Goal: Transaction & Acquisition: Download file/media

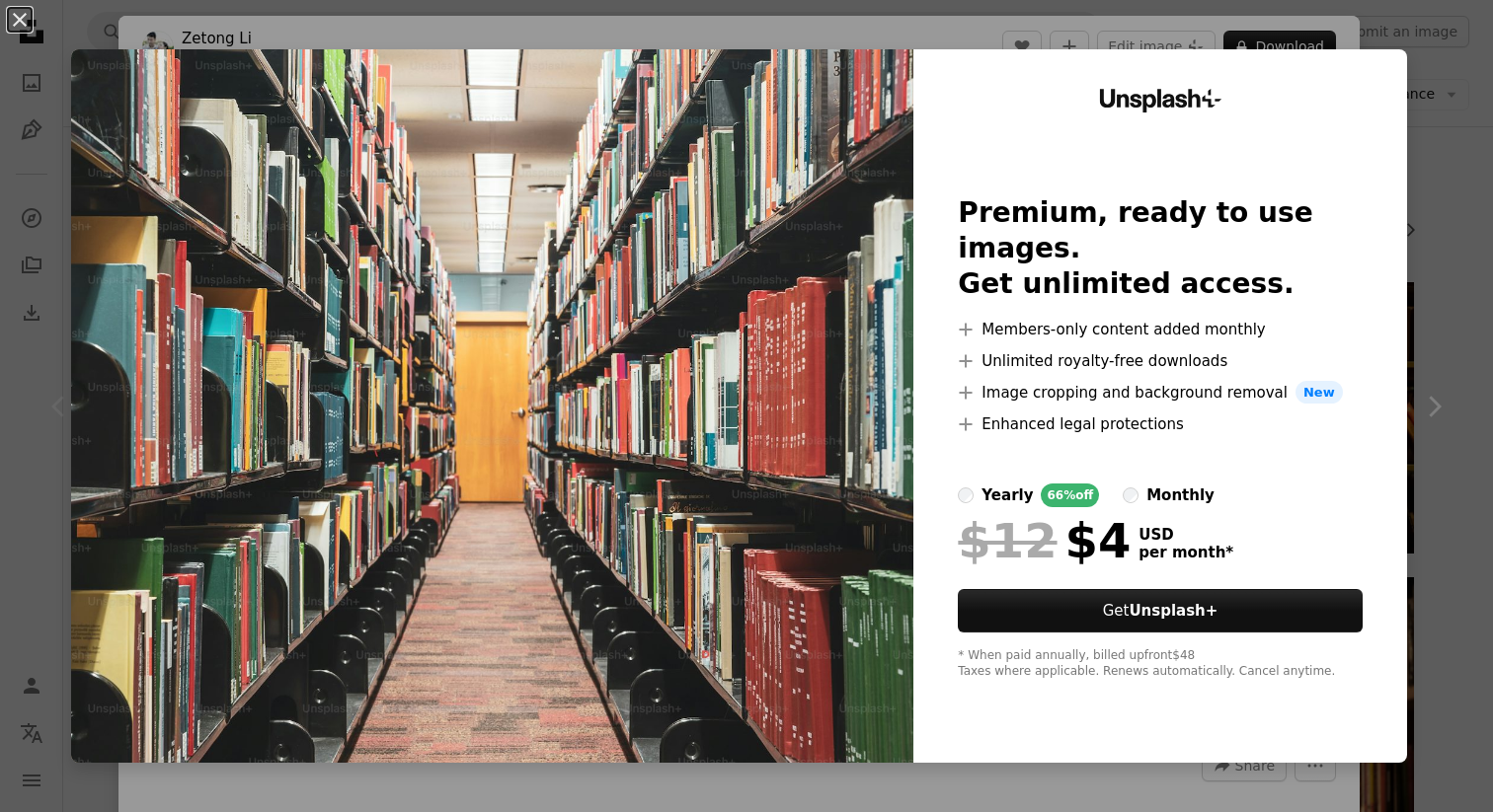
click at [1395, 110] on div "Unsplash+ Premium, ready to use images. Get unlimited access. A plus sign Membe…" at bounding box center [1161, 406] width 494 height 714
click at [1402, 118] on div "Unsplash+ Premium, ready to use images. Get unlimited access. A plus sign Membe…" at bounding box center [1161, 406] width 494 height 714
click at [1430, 118] on div "An X shape Unsplash+ Premium, ready to use images. Get unlimited access. A plus…" at bounding box center [746, 406] width 1493 height 812
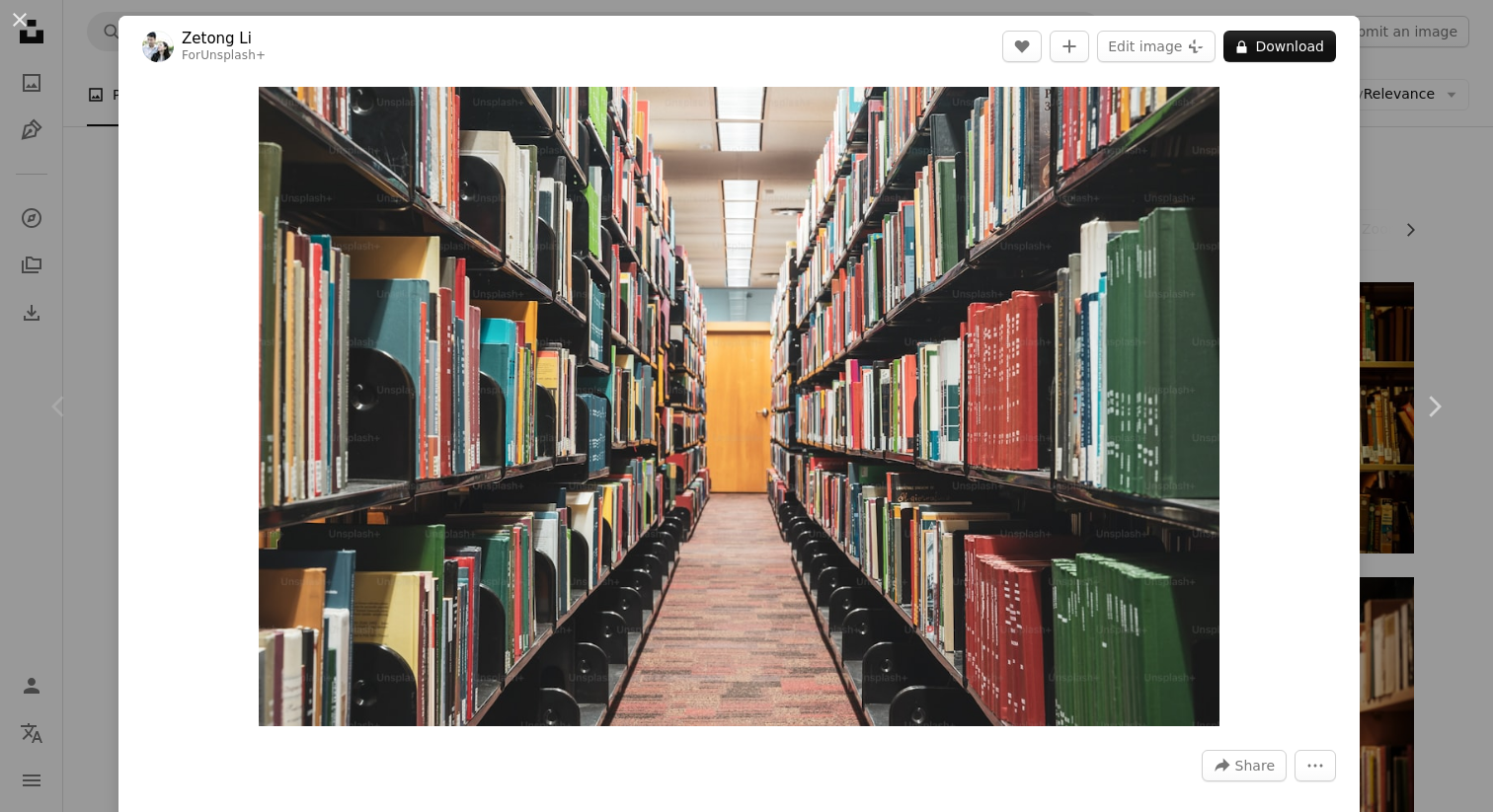
click at [1430, 118] on div "An X shape Chevron left Chevron right Zetong Li For Unsplash+ A heart A plus si…" at bounding box center [746, 406] width 1493 height 812
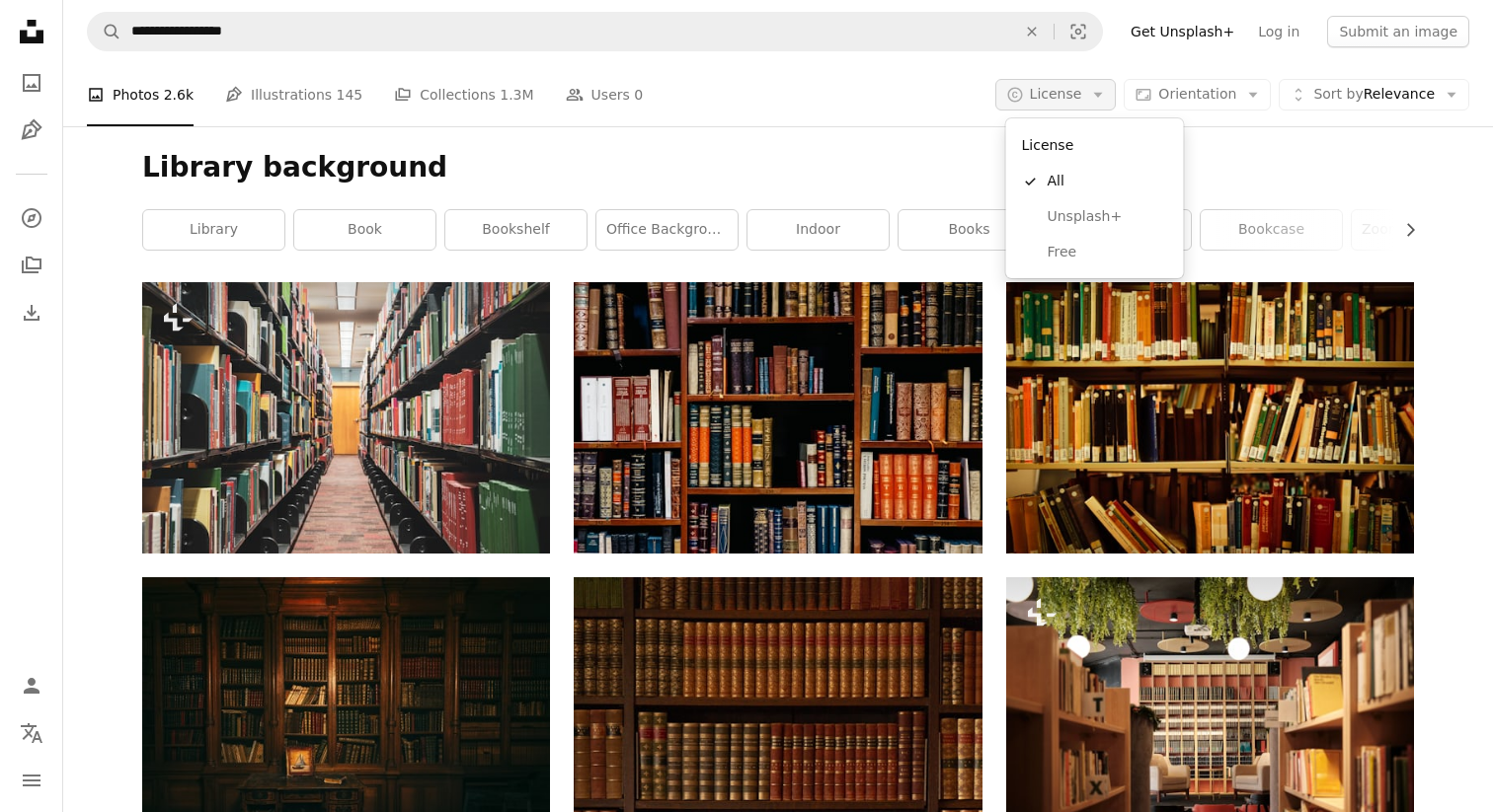
click at [1078, 102] on span "License" at bounding box center [1056, 94] width 53 height 16
click at [1061, 254] on span "Free" at bounding box center [1107, 253] width 120 height 20
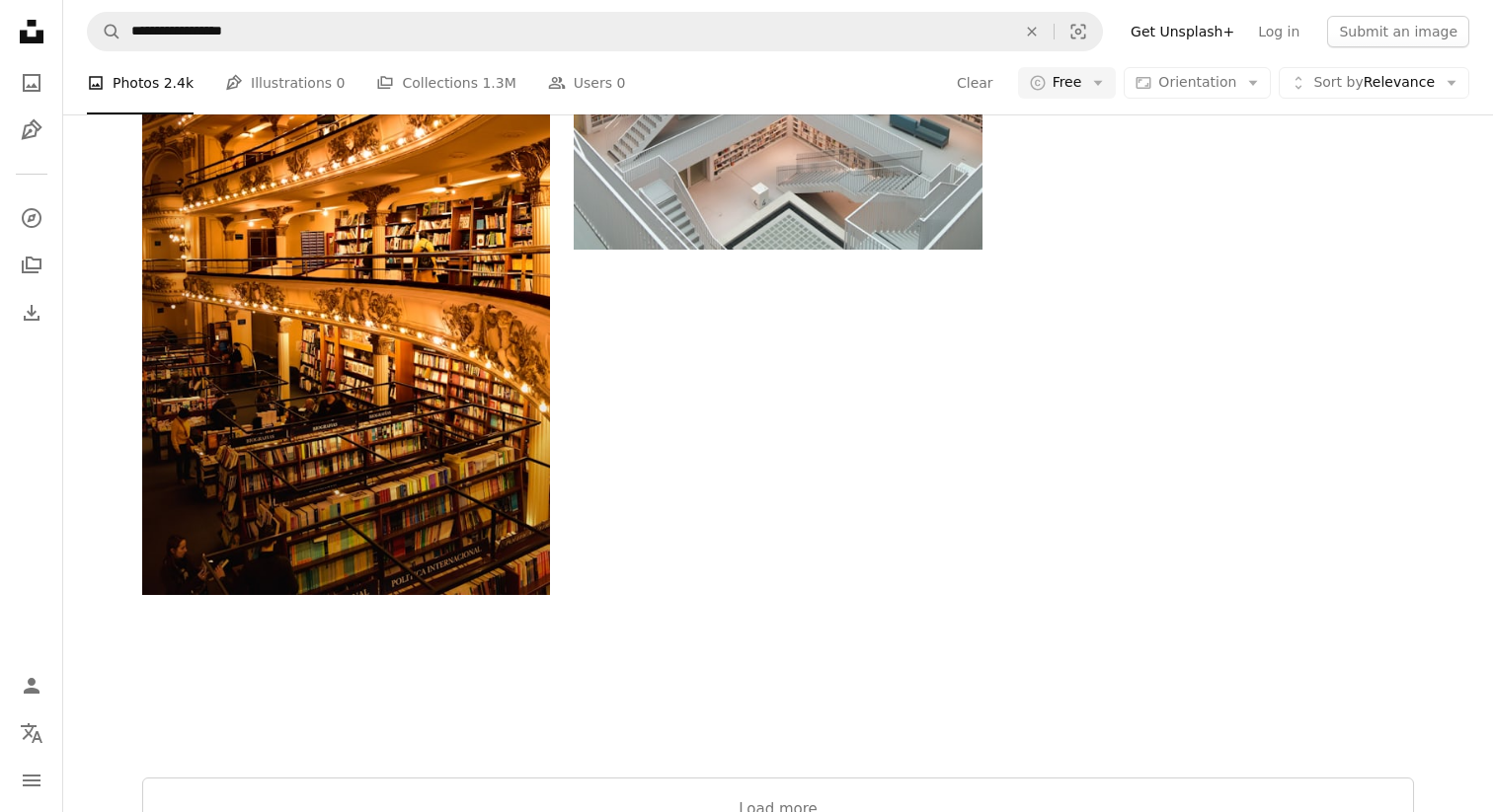
scroll to position [2964, 0]
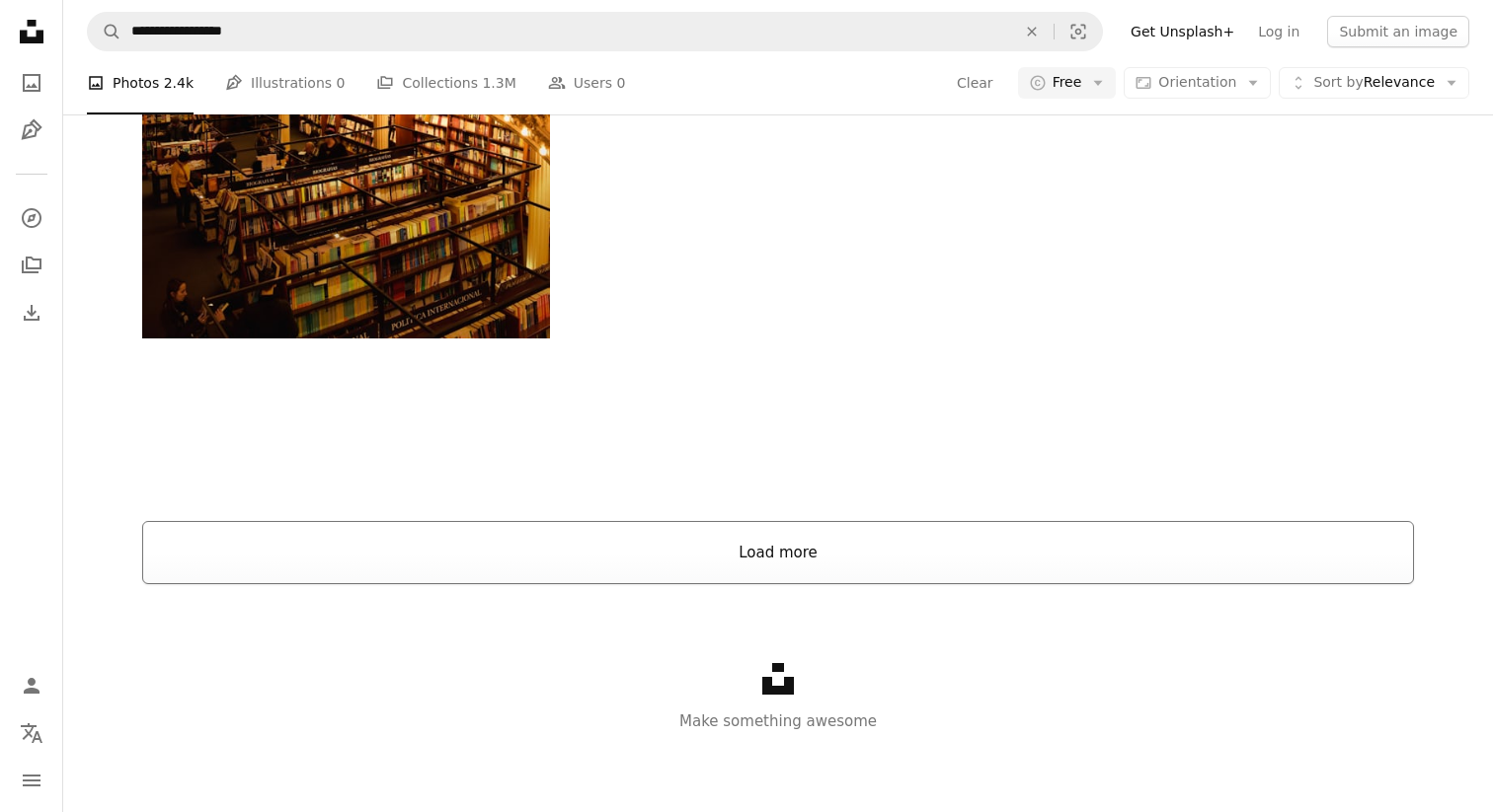
click at [639, 536] on button "Load more" at bounding box center [778, 553] width 1272 height 63
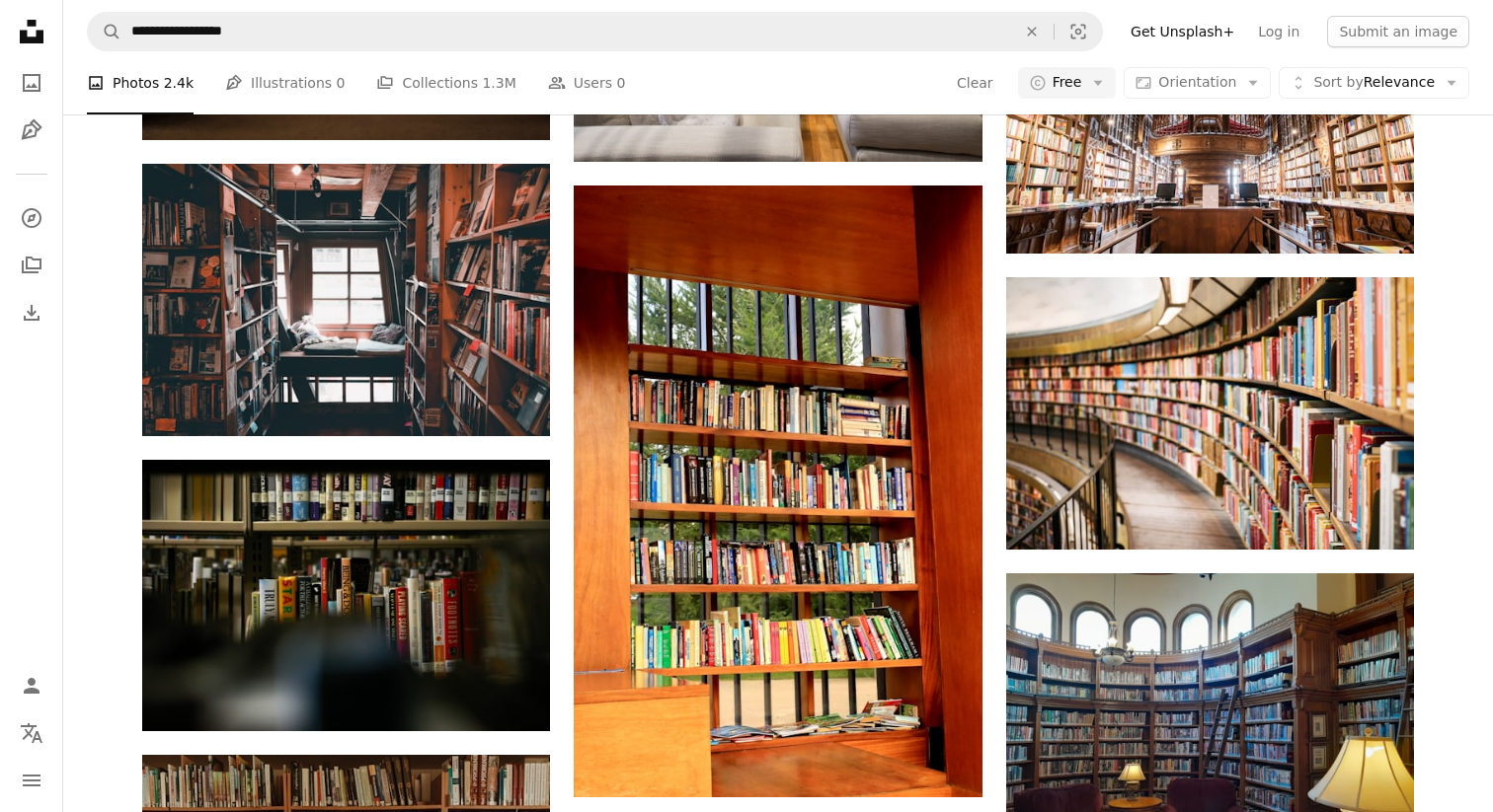
scroll to position [4066, 0]
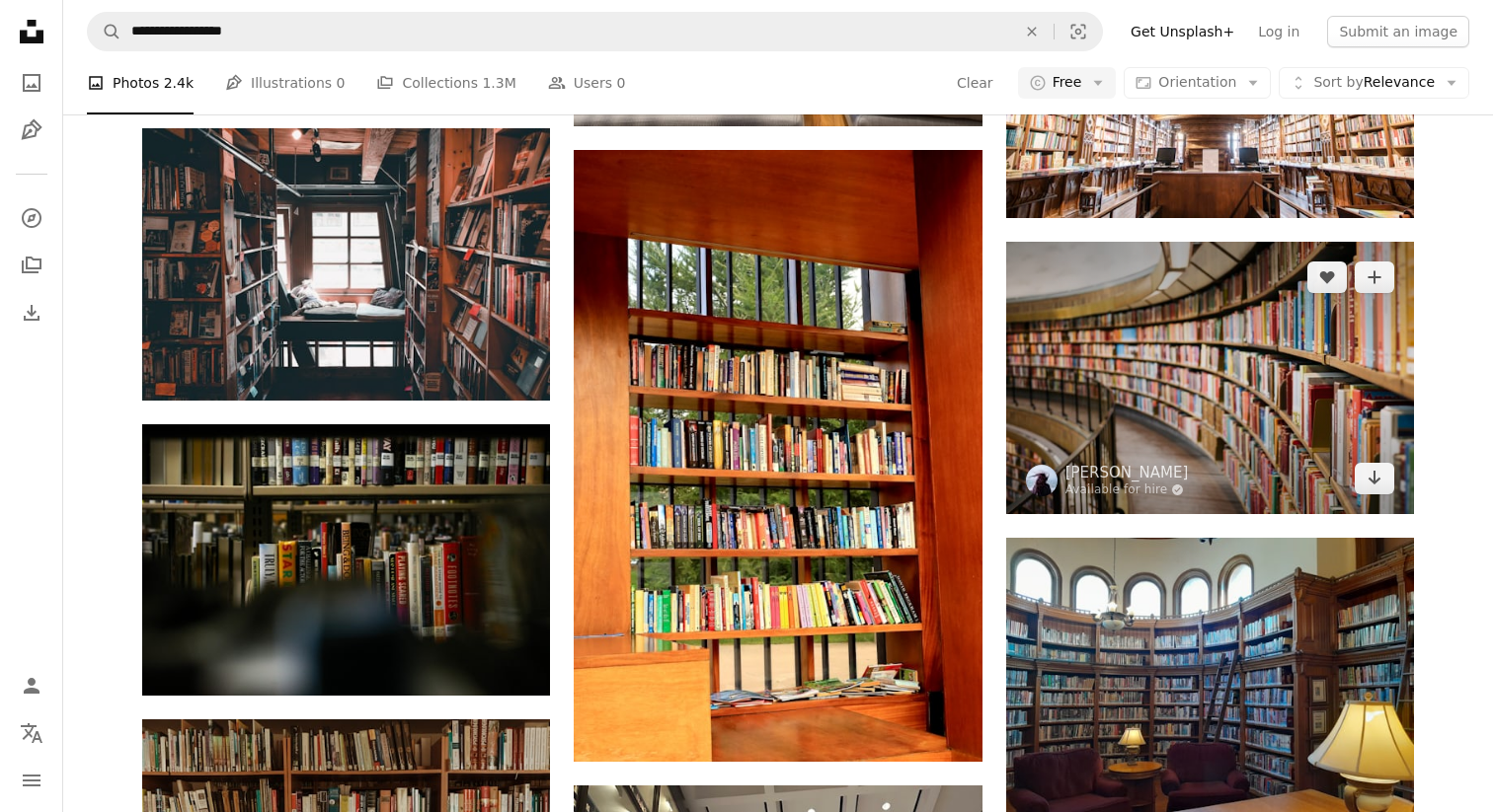
click at [1093, 375] on img at bounding box center [1209, 378] width 408 height 273
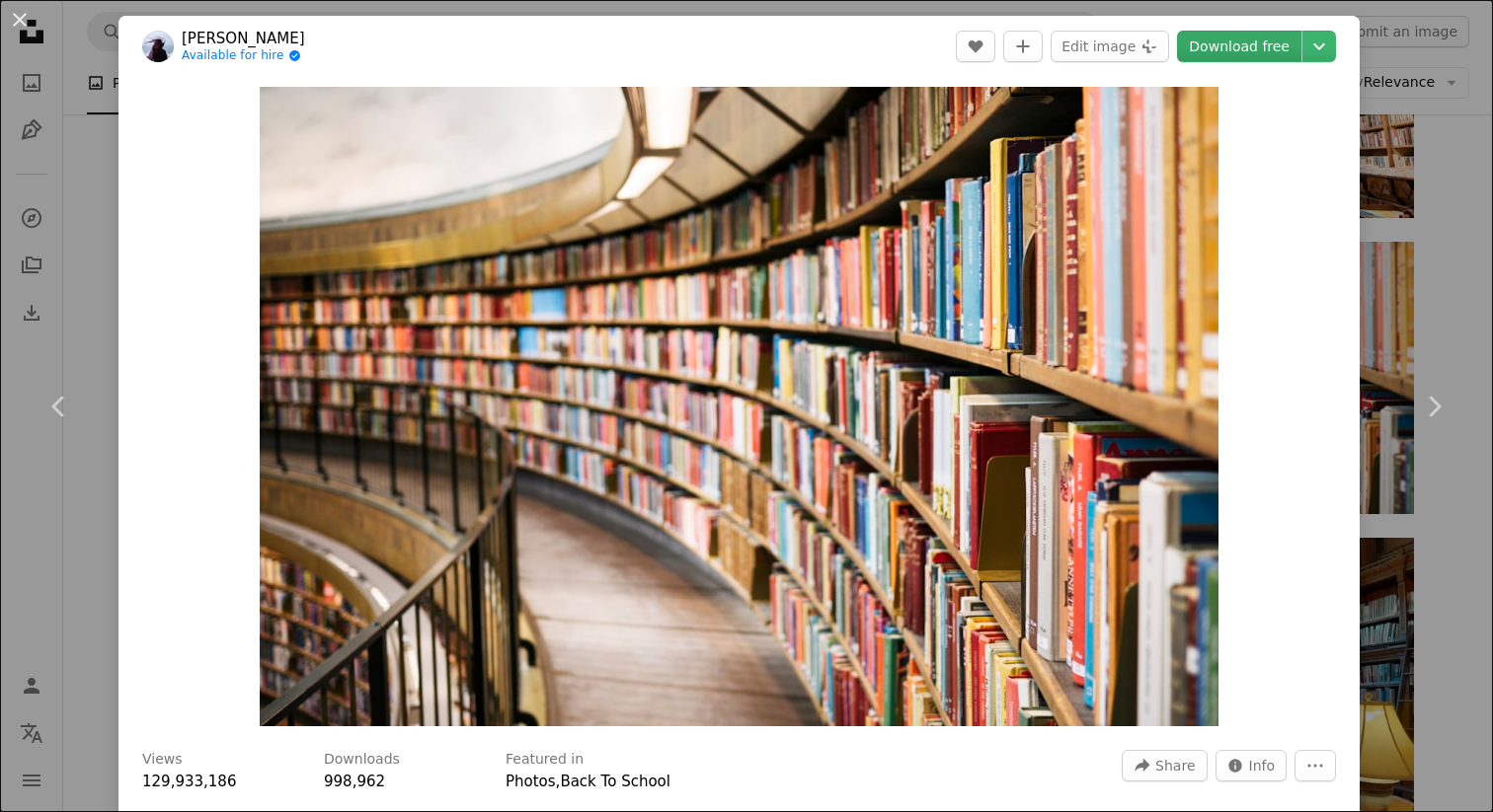
click at [1266, 48] on link "Download free" at bounding box center [1239, 47] width 124 height 32
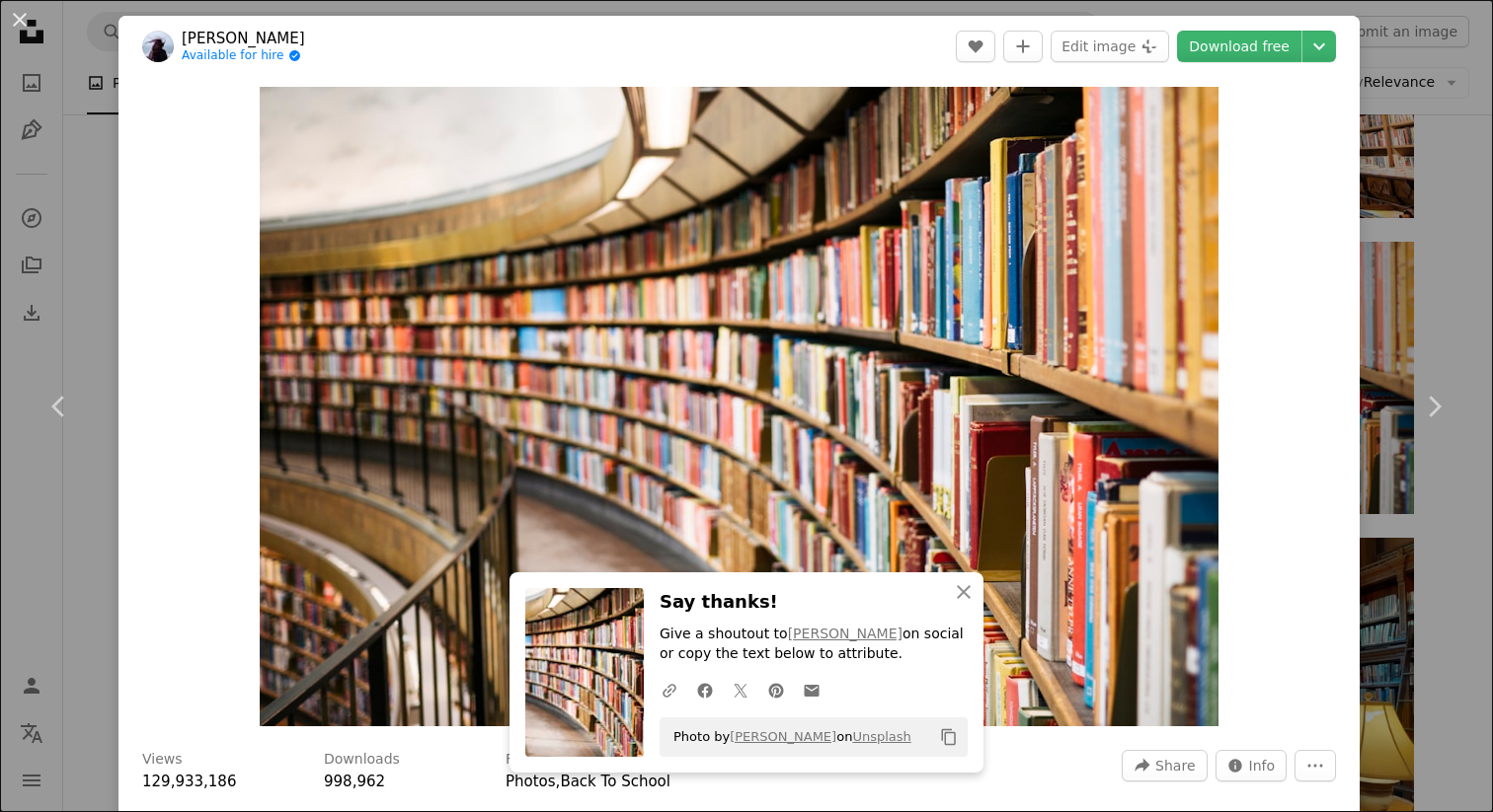
click at [21, 584] on div "An X shape Chevron left Chevron right An X shape Close Say thanks! Give a shout…" at bounding box center [746, 406] width 1493 height 812
